Goal: Complete application form: Complete application form

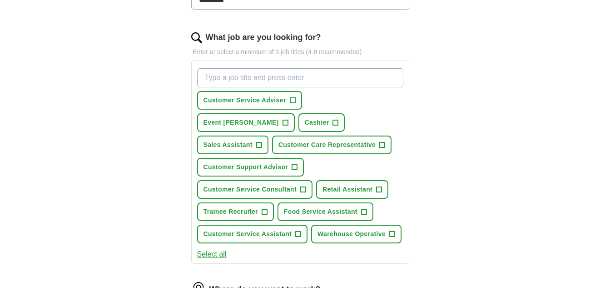
scroll to position [273, 0]
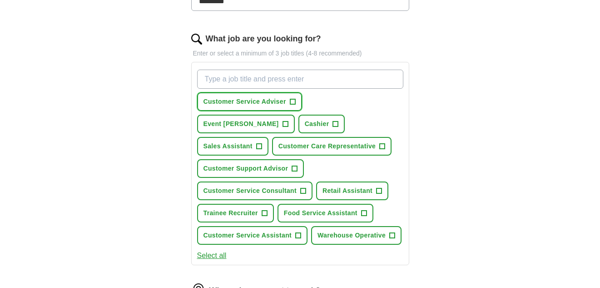
click at [221, 101] on span "Customer Service Adviser" at bounding box center [245, 102] width 83 height 10
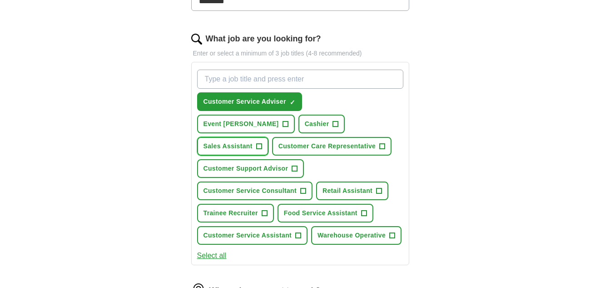
click at [253, 141] on span "Sales Assistant" at bounding box center [228, 146] width 49 height 10
click at [279, 144] on span "Customer Care Representative" at bounding box center [327, 146] width 97 height 10
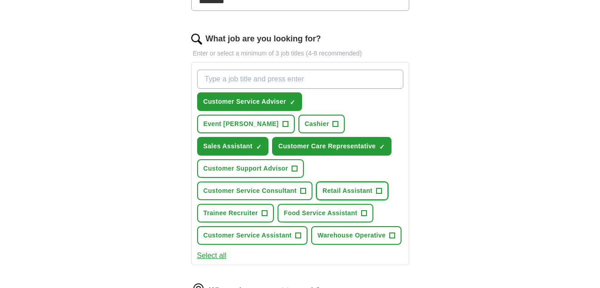
click at [339, 190] on span "Retail Assistant" at bounding box center [348, 191] width 50 height 10
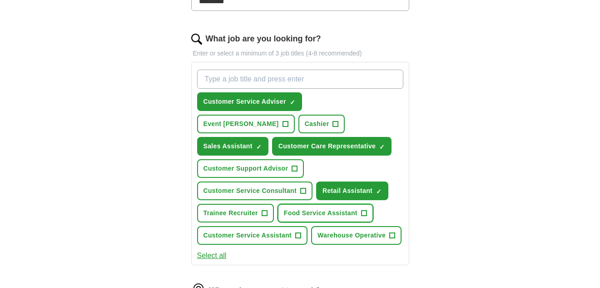
click at [304, 212] on span "Food Service Assistant" at bounding box center [321, 213] width 74 height 10
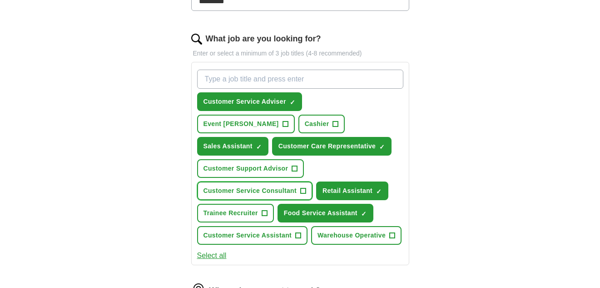
click at [241, 190] on span "Customer Service Consultant" at bounding box center [251, 191] width 94 height 10
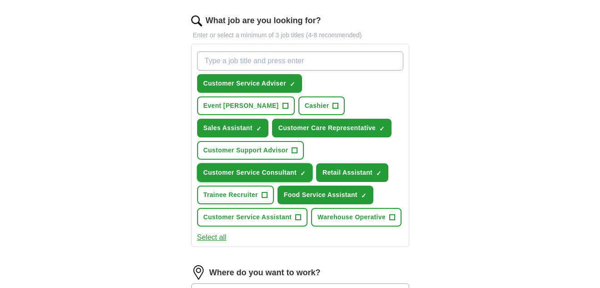
scroll to position [309, 0]
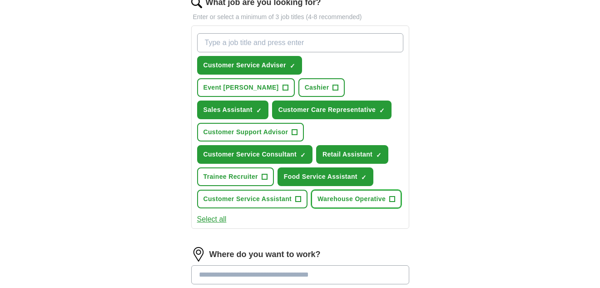
click at [318, 204] on span "Warehouse Operative" at bounding box center [352, 199] width 68 height 10
click at [176, 252] on div "Let ApplyIQ do the hard work of searching and applying for jobs. Just tell us w…" at bounding box center [300, 120] width 291 height 701
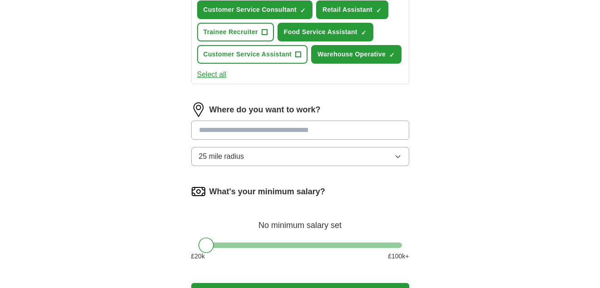
scroll to position [454, 0]
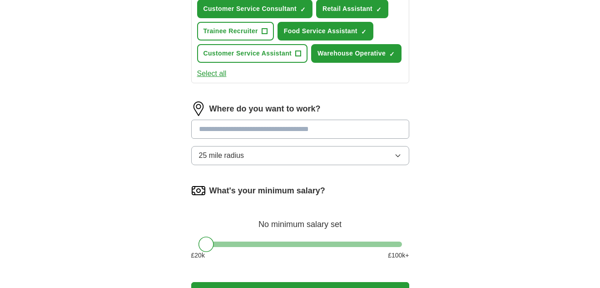
click at [347, 139] on input at bounding box center [300, 129] width 218 height 19
click at [249, 139] on input at bounding box center [300, 129] width 218 height 19
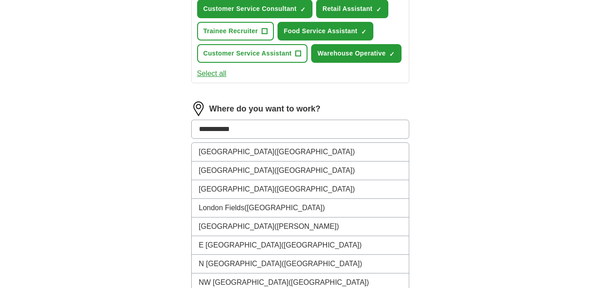
type input "**********"
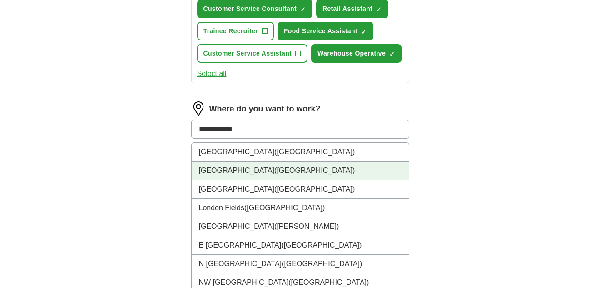
click at [274, 174] on span "([GEOGRAPHIC_DATA])" at bounding box center [314, 170] width 80 height 8
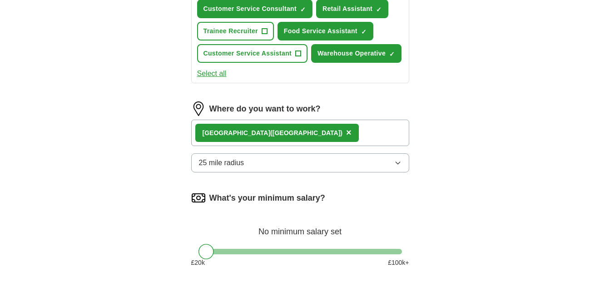
click at [241, 168] on span "25 mile radius" at bounding box center [221, 162] width 45 height 11
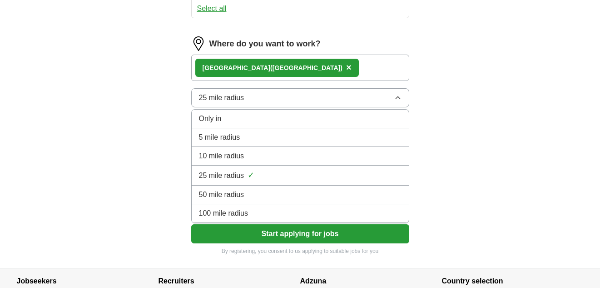
scroll to position [527, 0]
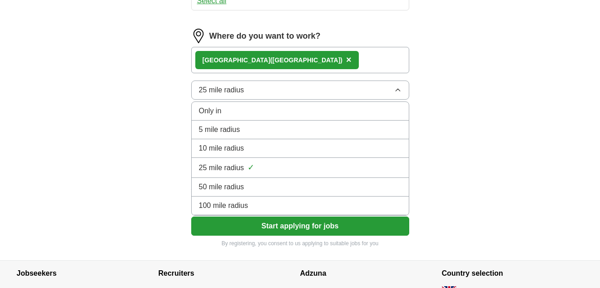
click at [224, 173] on span "25 mile radius" at bounding box center [221, 167] width 45 height 11
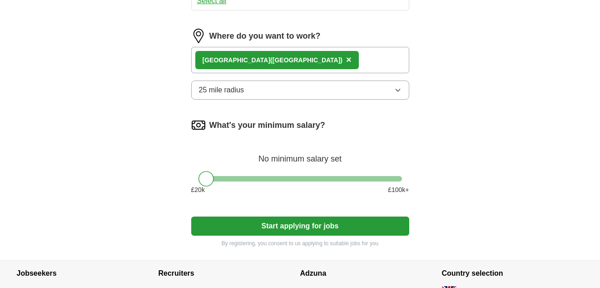
click at [207, 186] on div at bounding box center [206, 178] width 15 height 15
click at [203, 186] on div at bounding box center [206, 178] width 15 height 15
click at [301, 235] on button "Start applying for jobs" at bounding box center [300, 225] width 218 height 19
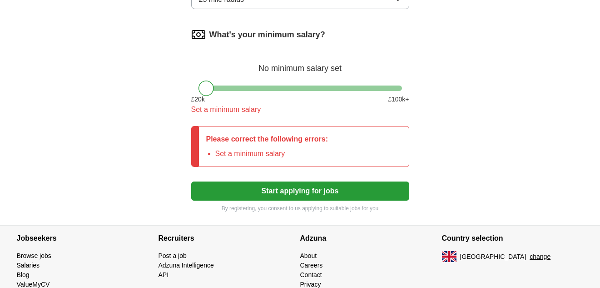
scroll to position [618, 0]
click at [237, 159] on li "Set a minimum salary" at bounding box center [271, 153] width 113 height 11
click at [208, 95] on div at bounding box center [206, 87] width 15 height 15
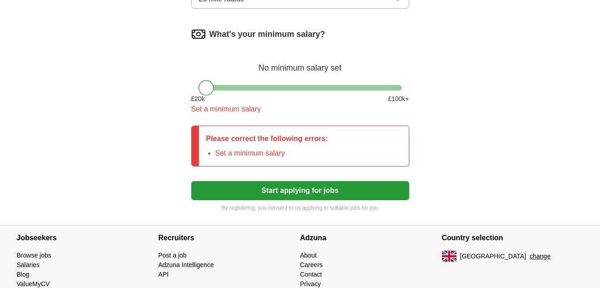
click at [208, 95] on div at bounding box center [206, 87] width 15 height 15
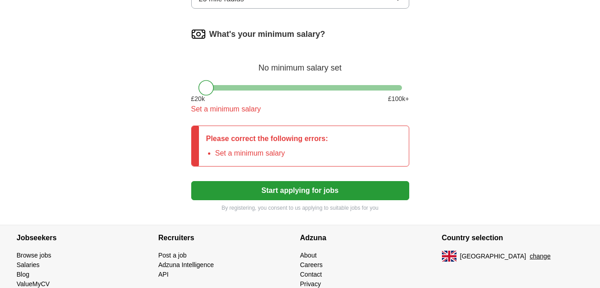
click at [302, 159] on li "Set a minimum salary" at bounding box center [271, 153] width 113 height 11
click at [201, 95] on div at bounding box center [206, 87] width 15 height 15
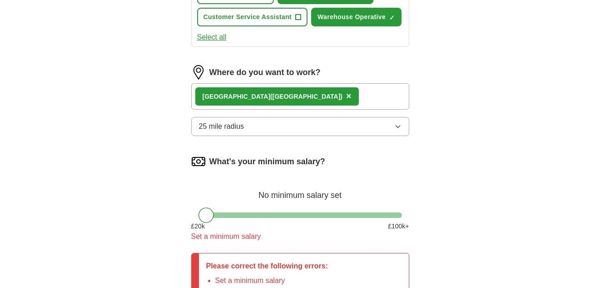
scroll to position [509, 0]
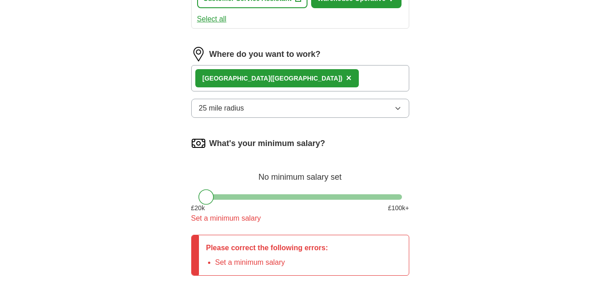
click at [400, 213] on span "£ 100 k+" at bounding box center [398, 208] width 21 height 10
click at [205, 204] on div at bounding box center [206, 196] width 15 height 15
click at [207, 253] on p "Please correct the following errors:" at bounding box center [267, 247] width 122 height 11
click at [216, 258] on div "Please correct the following errors: Set a minimum salary" at bounding box center [267, 255] width 137 height 40
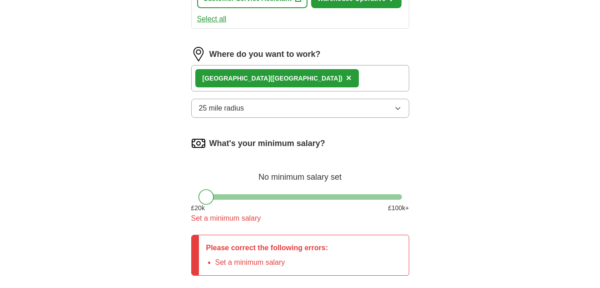
click at [217, 253] on p "Please correct the following errors:" at bounding box center [267, 247] width 122 height 11
drag, startPoint x: 203, startPoint y: 273, endPoint x: 184, endPoint y: 271, distance: 18.7
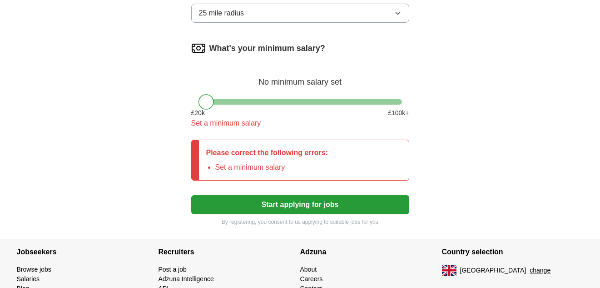
scroll to position [618, 0]
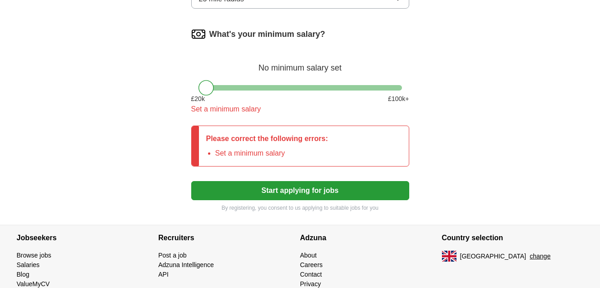
click at [292, 200] on button "Start applying for jobs" at bounding box center [300, 190] width 218 height 19
click at [290, 200] on button "Start applying for jobs" at bounding box center [300, 190] width 218 height 19
click at [207, 95] on div at bounding box center [206, 87] width 15 height 15
click at [206, 95] on div at bounding box center [206, 87] width 15 height 15
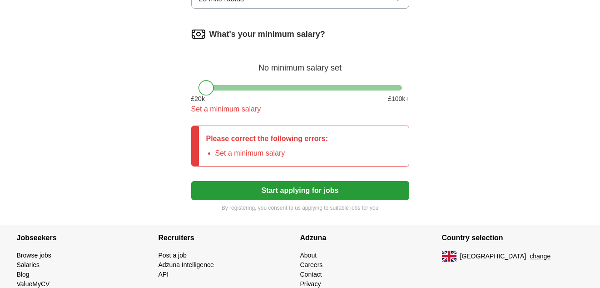
click at [206, 95] on div at bounding box center [206, 87] width 15 height 15
click at [197, 166] on div at bounding box center [195, 146] width 7 height 40
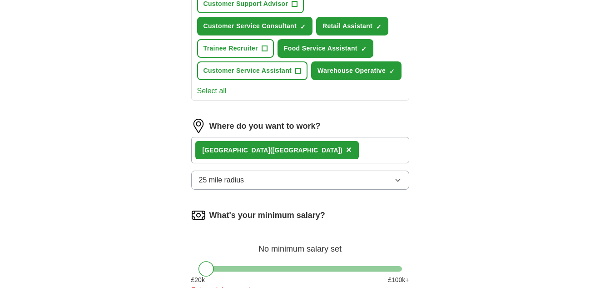
scroll to position [436, 0]
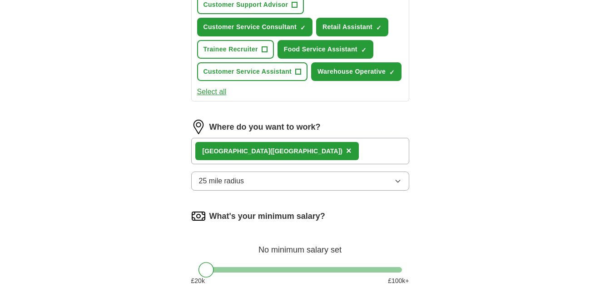
click at [397, 184] on icon "button" at bounding box center [397, 180] width 7 height 7
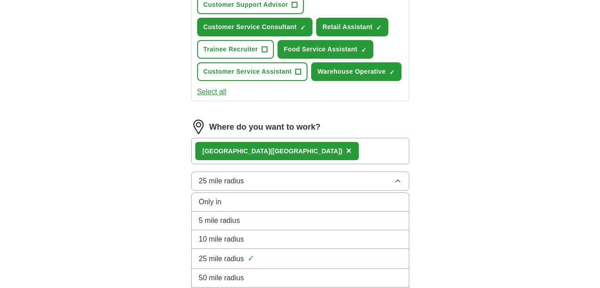
click at [235, 264] on span "25 mile radius" at bounding box center [221, 258] width 45 height 11
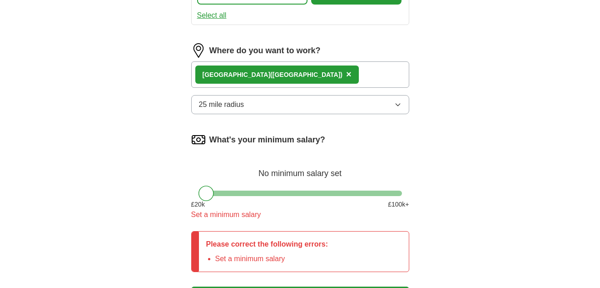
scroll to position [527, 0]
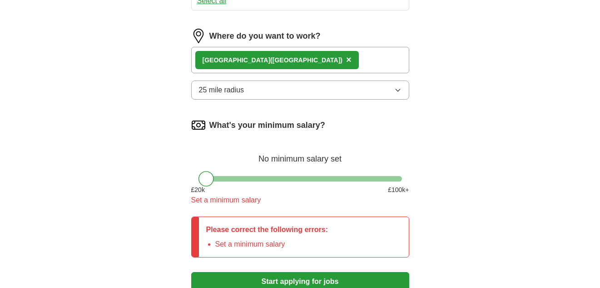
click at [203, 186] on div at bounding box center [206, 178] width 15 height 15
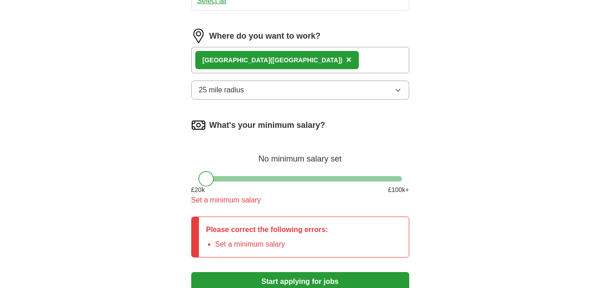
click at [203, 186] on div at bounding box center [206, 178] width 15 height 15
click at [207, 186] on div at bounding box center [206, 178] width 15 height 15
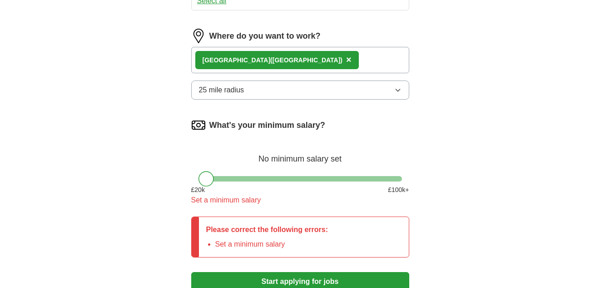
click at [207, 186] on div at bounding box center [206, 178] width 15 height 15
click at [202, 194] on span "£ 20 k" at bounding box center [198, 190] width 14 height 10
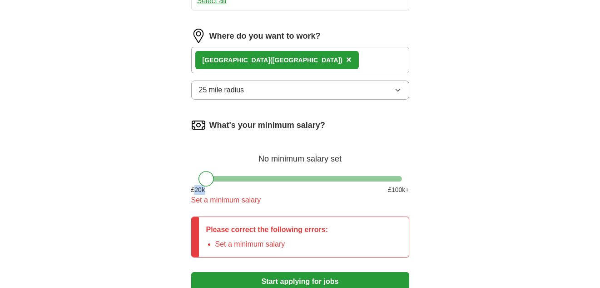
click at [202, 194] on span "£ 20 k" at bounding box center [198, 190] width 14 height 10
click at [204, 186] on div at bounding box center [206, 178] width 15 height 15
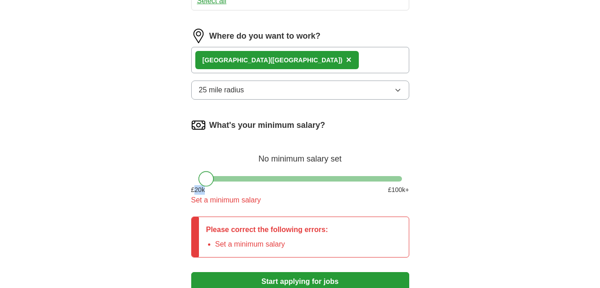
click at [204, 186] on div at bounding box center [206, 178] width 15 height 15
click at [192, 194] on span "£ 20 k" at bounding box center [198, 190] width 14 height 10
click at [208, 186] on div at bounding box center [206, 178] width 15 height 15
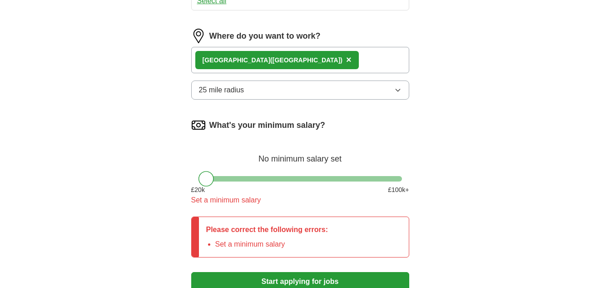
click at [257, 205] on div "Set a minimum salary" at bounding box center [300, 199] width 218 height 11
click at [241, 249] on li "Set a minimum salary" at bounding box center [271, 244] width 113 height 11
click at [310, 249] on li "Set a minimum salary" at bounding box center [271, 244] width 113 height 11
click at [261, 205] on div "Set a minimum salary" at bounding box center [300, 199] width 218 height 11
click at [300, 165] on div "No minimum salary set" at bounding box center [300, 154] width 218 height 22
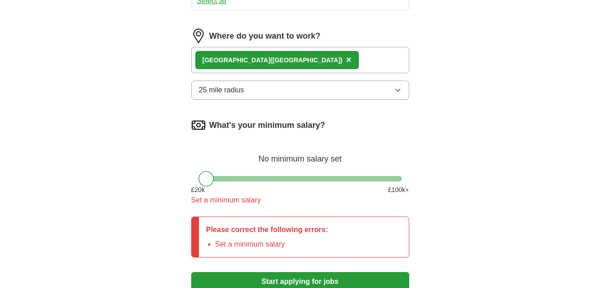
click at [199, 132] on img at bounding box center [198, 125] width 15 height 15
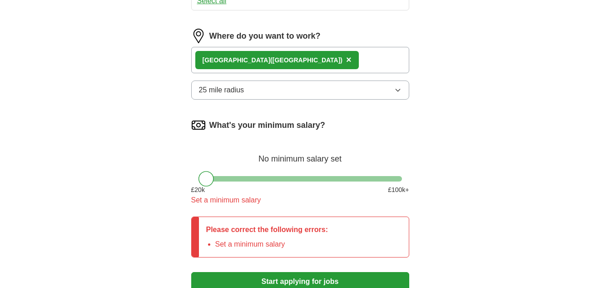
click at [199, 132] on img at bounding box center [198, 125] width 15 height 15
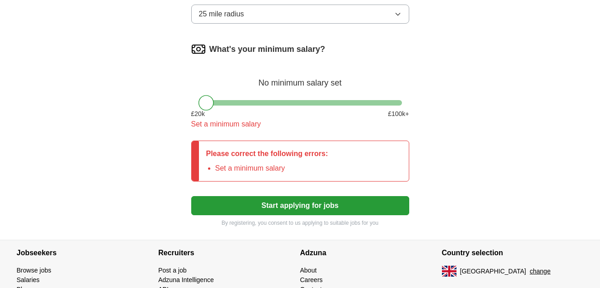
scroll to position [618, 0]
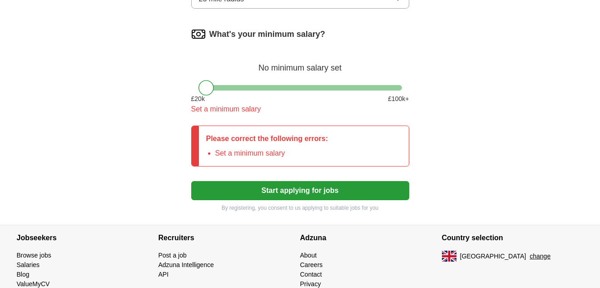
click at [234, 212] on p "By registering, you consent to us applying to suitable jobs for you" at bounding box center [300, 208] width 218 height 8
click at [215, 144] on p "Please correct the following errors:" at bounding box center [267, 138] width 122 height 11
click at [207, 95] on div at bounding box center [206, 87] width 15 height 15
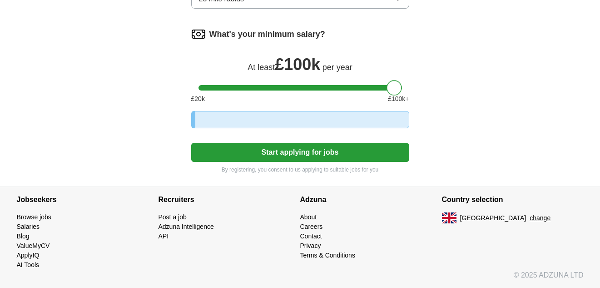
click at [397, 90] on div at bounding box center [301, 87] width 204 height 5
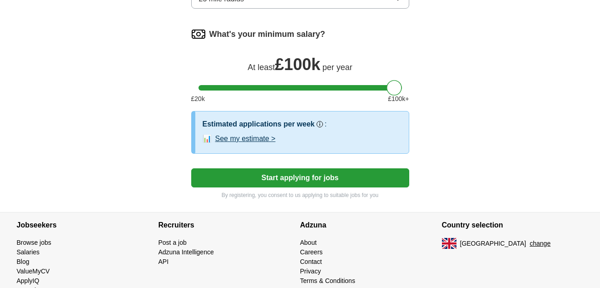
click at [255, 144] on button "See my estimate >" at bounding box center [245, 138] width 60 height 11
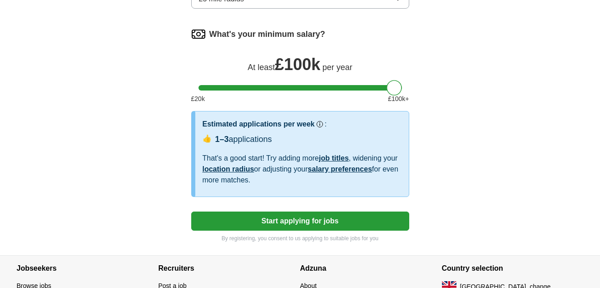
click at [341, 173] on link "salary preferences" at bounding box center [340, 169] width 64 height 8
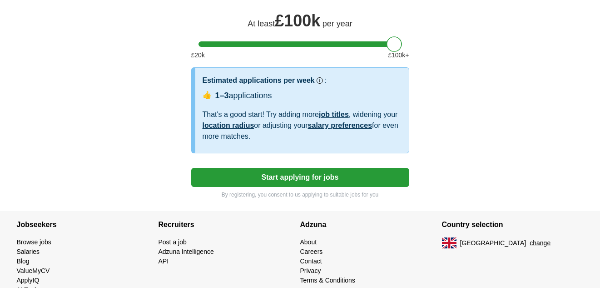
scroll to position [667, 0]
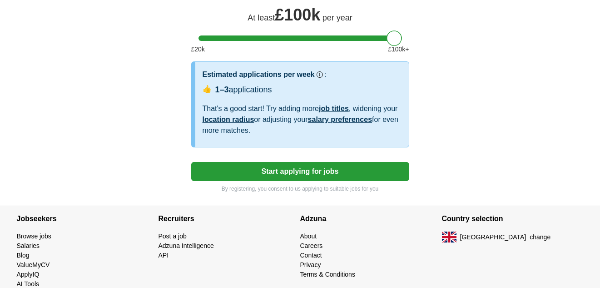
click at [315, 181] on button "Start applying for jobs" at bounding box center [300, 171] width 218 height 19
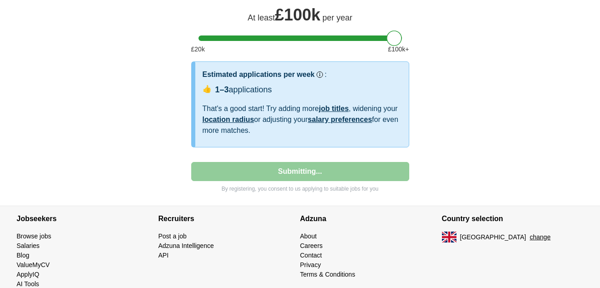
select select "**"
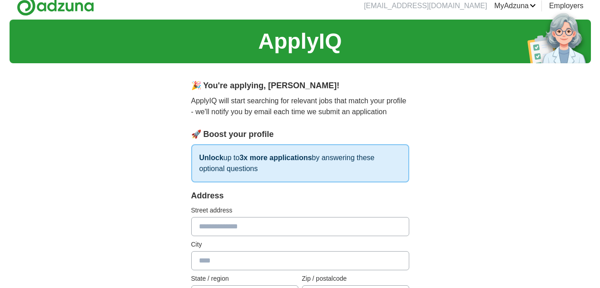
scroll to position [0, 0]
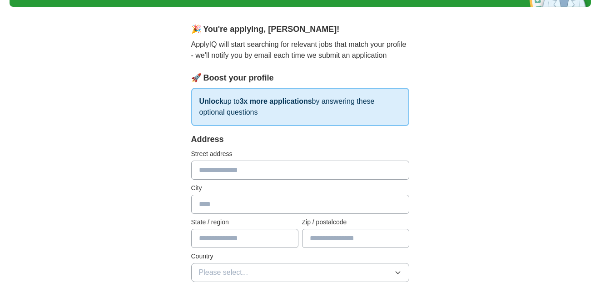
scroll to position [91, 0]
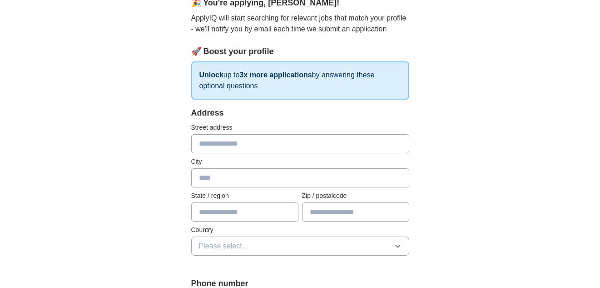
click at [216, 148] on input "text" at bounding box center [300, 143] width 218 height 19
type input "******"
type input "********"
click at [234, 215] on input "text" at bounding box center [244, 211] width 107 height 19
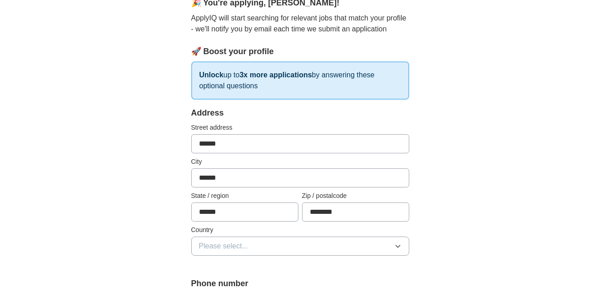
type input "******"
click at [401, 244] on icon "button" at bounding box center [397, 245] width 7 height 7
click at [286, 265] on div "[GEOGRAPHIC_DATA]" at bounding box center [300, 266] width 203 height 11
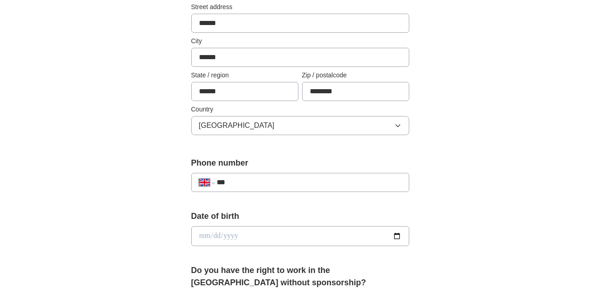
scroll to position [218, 0]
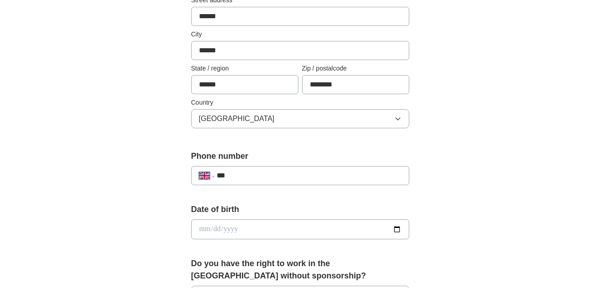
click at [240, 173] on input "***" at bounding box center [309, 175] width 184 height 11
type input "**********"
click at [230, 230] on input "date" at bounding box center [300, 229] width 218 height 20
click at [214, 229] on input "date" at bounding box center [300, 229] width 218 height 20
click at [239, 229] on input "date" at bounding box center [300, 229] width 218 height 20
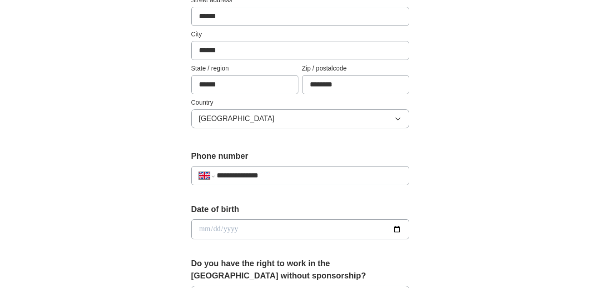
click at [199, 231] on input "date" at bounding box center [300, 229] width 218 height 20
type input "**********"
click at [238, 230] on input "**********" at bounding box center [300, 229] width 218 height 20
click at [229, 229] on input "**********" at bounding box center [300, 229] width 218 height 20
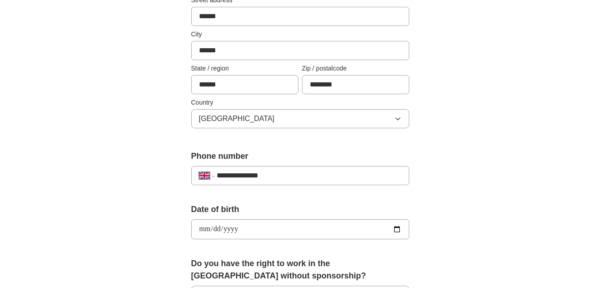
click at [201, 228] on input "**********" at bounding box center [300, 229] width 218 height 20
click at [215, 229] on input "**********" at bounding box center [300, 229] width 218 height 20
click at [226, 229] on input "**********" at bounding box center [300, 229] width 218 height 20
click at [202, 228] on input "**********" at bounding box center [300, 229] width 218 height 20
type input "**********"
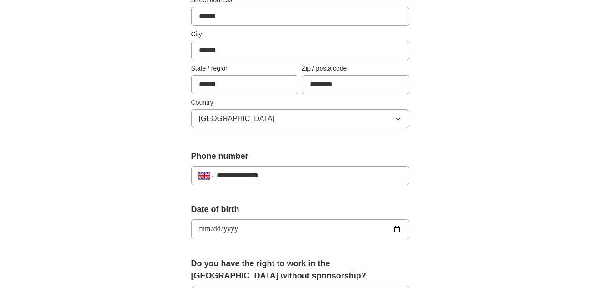
click at [144, 250] on div "**********" at bounding box center [301, 217] width 582 height 815
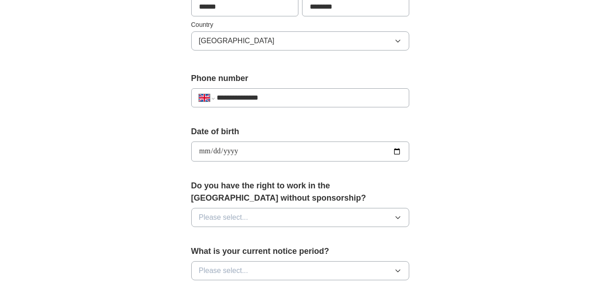
scroll to position [309, 0]
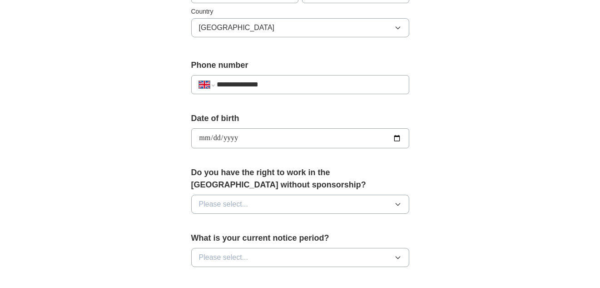
click at [396, 204] on icon "button" at bounding box center [397, 203] width 7 height 7
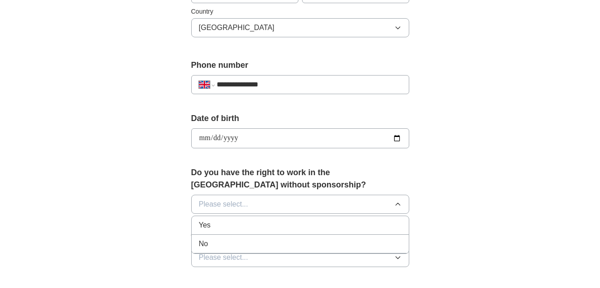
click at [263, 227] on div "Yes" at bounding box center [300, 224] width 203 height 11
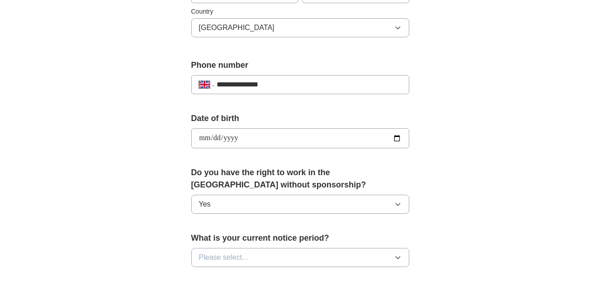
click at [396, 257] on icon "button" at bounding box center [398, 257] width 4 height 2
click at [91, 269] on div "**********" at bounding box center [301, 126] width 582 height 815
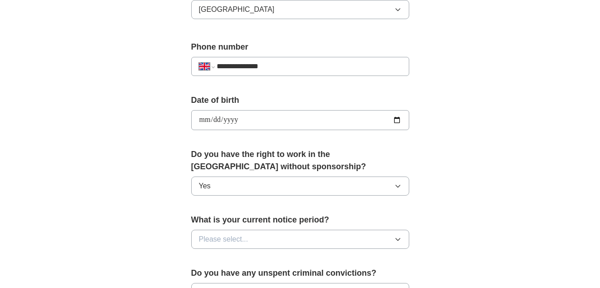
scroll to position [364, 0]
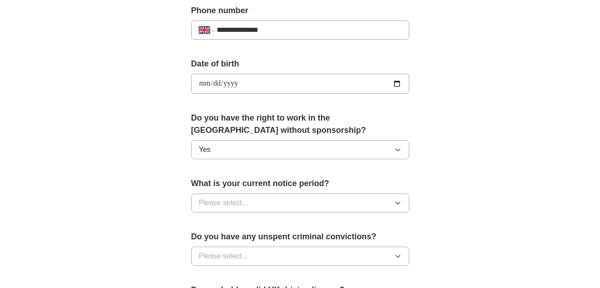
click at [400, 204] on icon "button" at bounding box center [397, 202] width 7 height 7
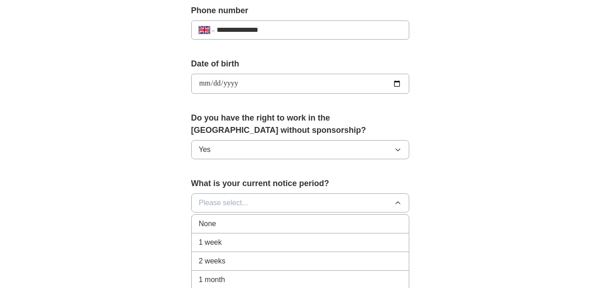
click at [201, 262] on span "2 weeks" at bounding box center [212, 260] width 27 height 11
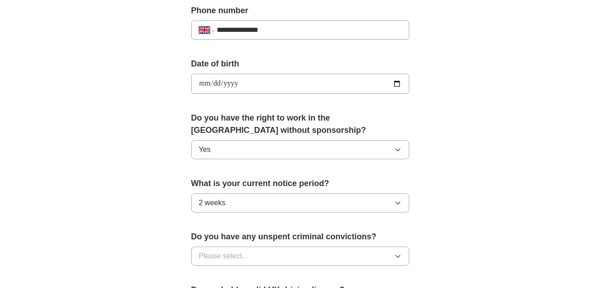
click at [154, 255] on div "**********" at bounding box center [301, 71] width 582 height 815
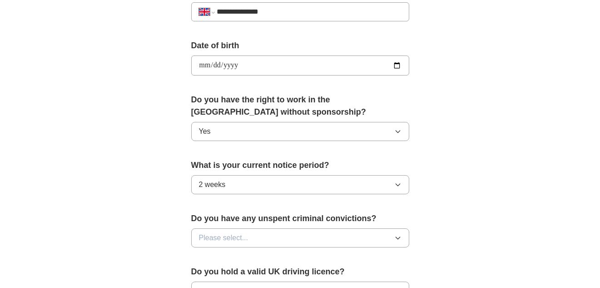
scroll to position [400, 0]
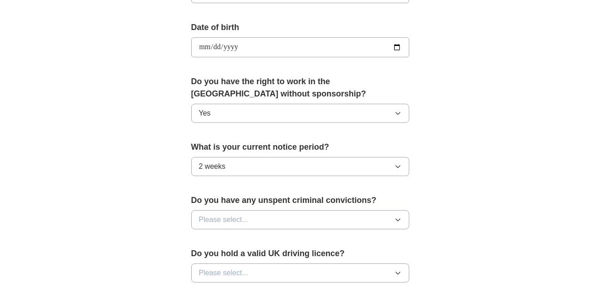
click at [396, 217] on icon "button" at bounding box center [397, 219] width 7 height 7
click at [219, 259] on div "No" at bounding box center [300, 259] width 203 height 11
click at [144, 261] on div "**********" at bounding box center [301, 35] width 582 height 815
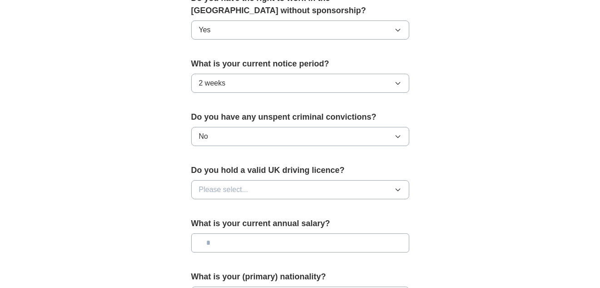
scroll to position [509, 0]
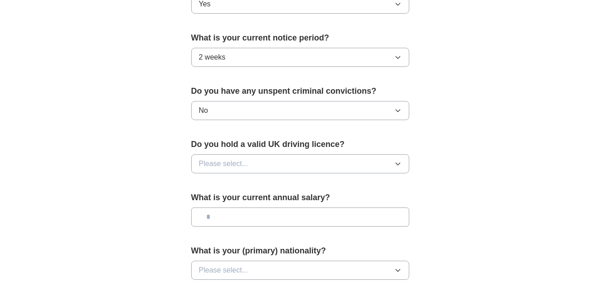
click at [398, 164] on icon "button" at bounding box center [397, 163] width 7 height 7
click at [264, 203] on div "No" at bounding box center [300, 203] width 203 height 11
click at [214, 219] on input "text" at bounding box center [300, 216] width 218 height 19
type input "***"
click at [398, 269] on icon "button" at bounding box center [397, 269] width 7 height 7
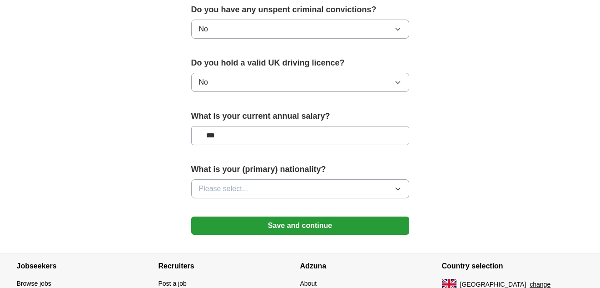
scroll to position [600, 0]
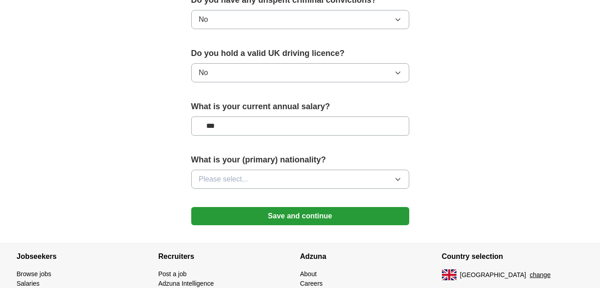
click at [222, 178] on span "Please select..." at bounding box center [224, 179] width 50 height 11
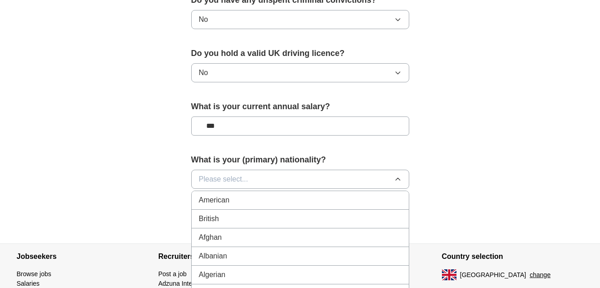
click at [221, 218] on div "British" at bounding box center [300, 218] width 203 height 11
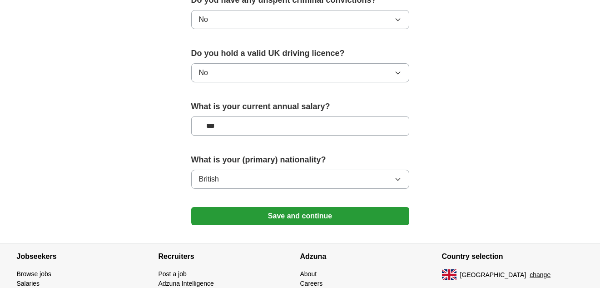
click at [321, 215] on button "Save and continue" at bounding box center [300, 216] width 218 height 18
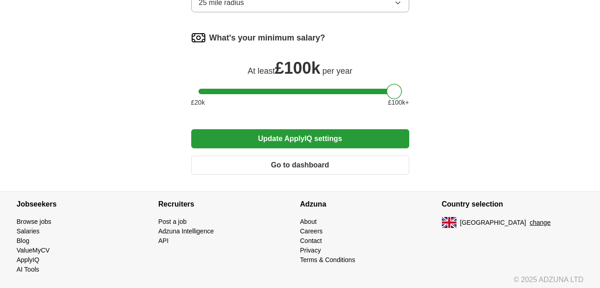
scroll to position [664, 0]
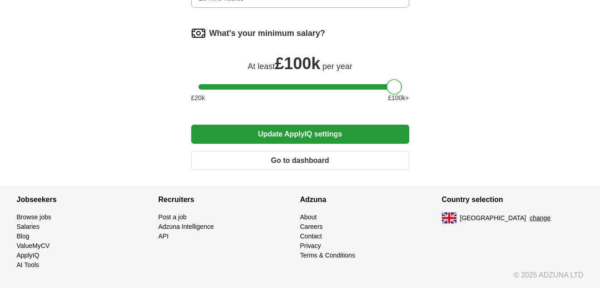
click at [197, 100] on span "£ 20 k" at bounding box center [198, 98] width 14 height 10
click at [317, 138] on button "Update ApplyIQ settings" at bounding box center [300, 134] width 218 height 19
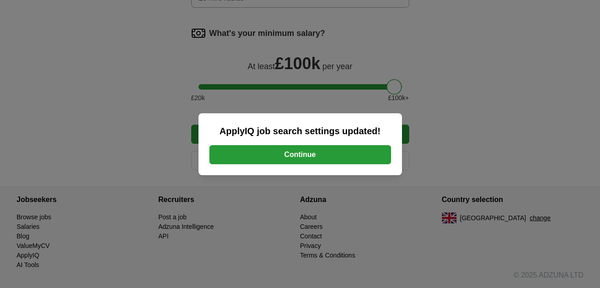
click at [313, 155] on button "Continue" at bounding box center [300, 154] width 182 height 19
